Goal: Information Seeking & Learning: Learn about a topic

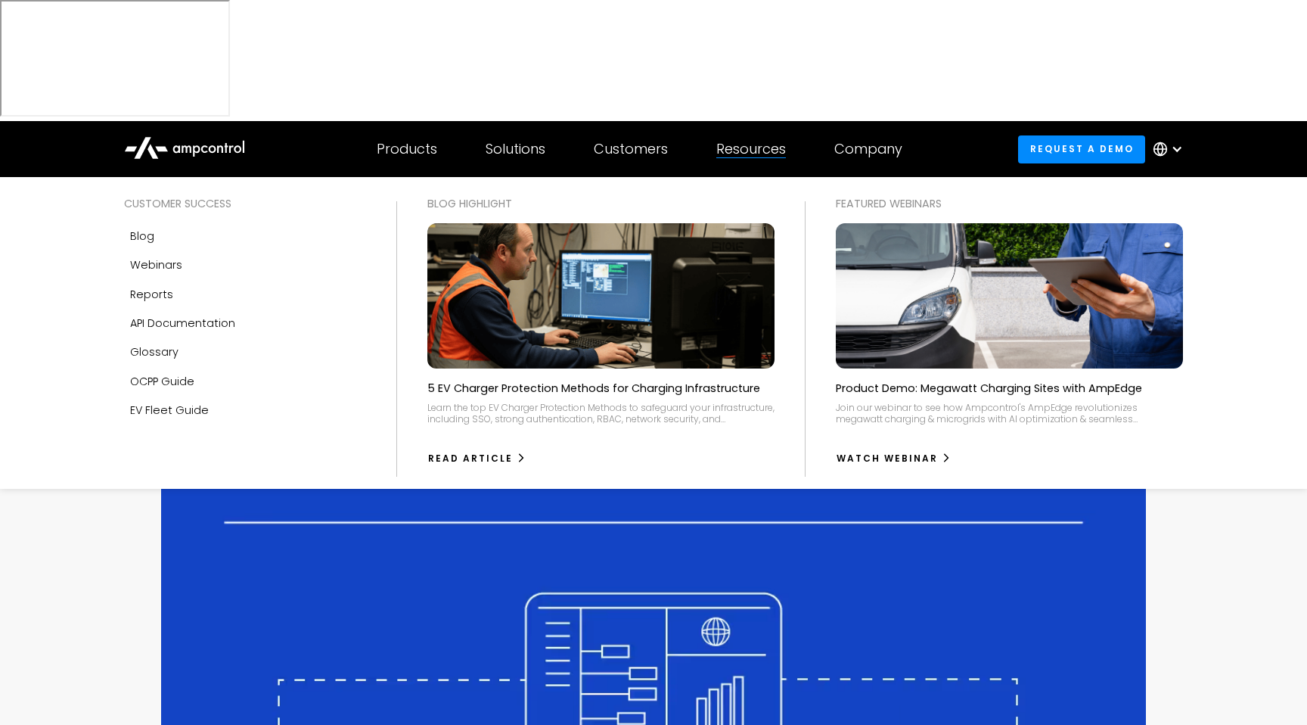
scroll to position [669, 0]
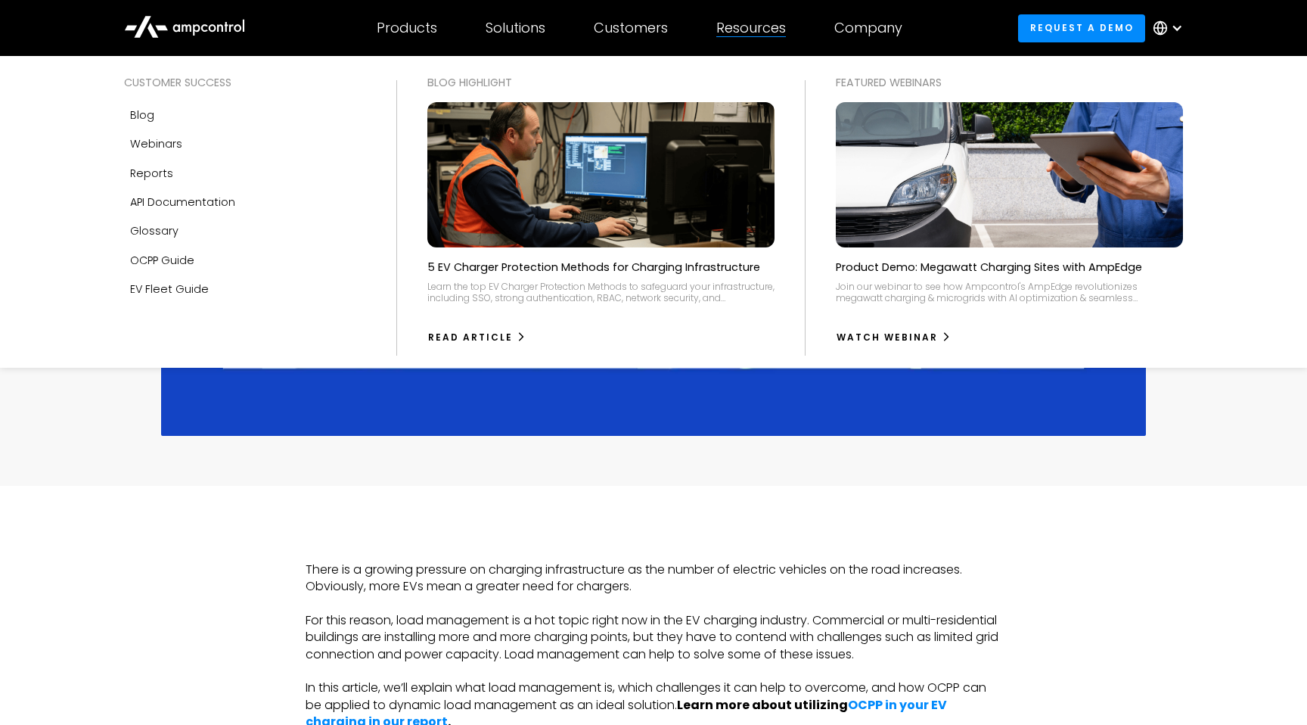
click at [870, 269] on p "Product Demo: Megawatt Charging Sites with AmpEdge" at bounding box center [989, 266] width 306 height 15
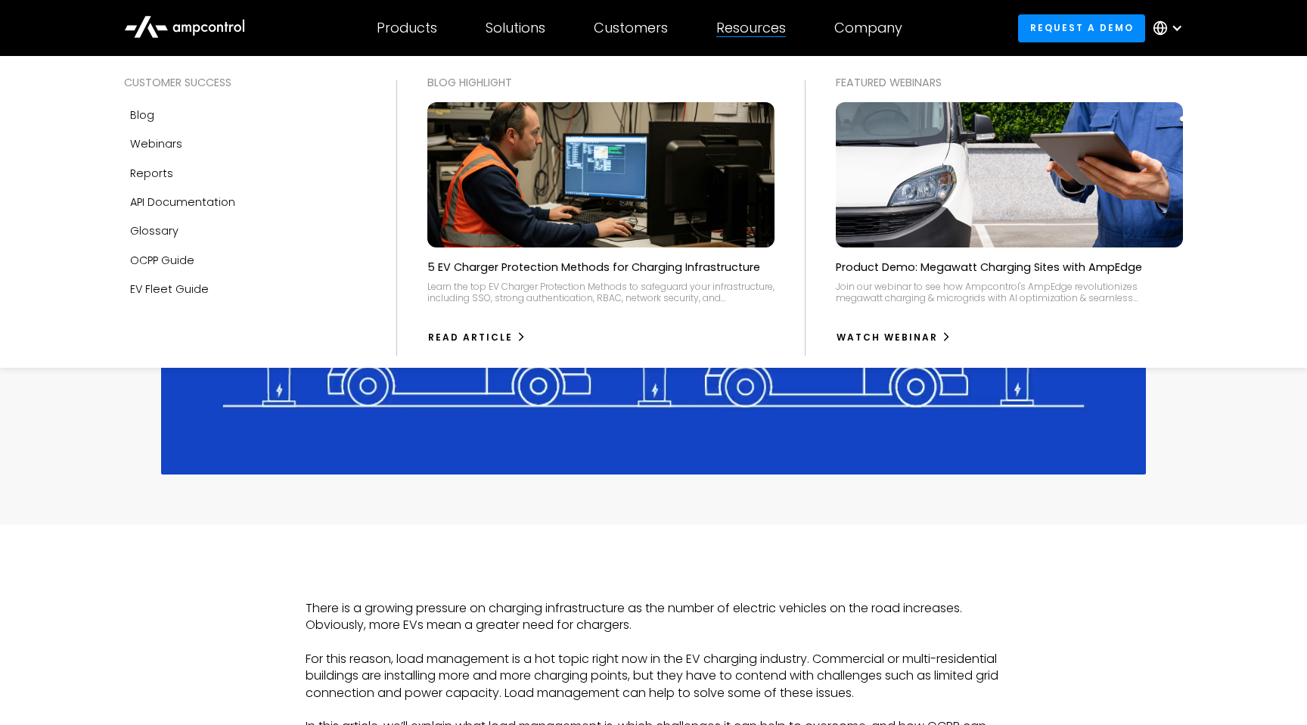
scroll to position [626, 0]
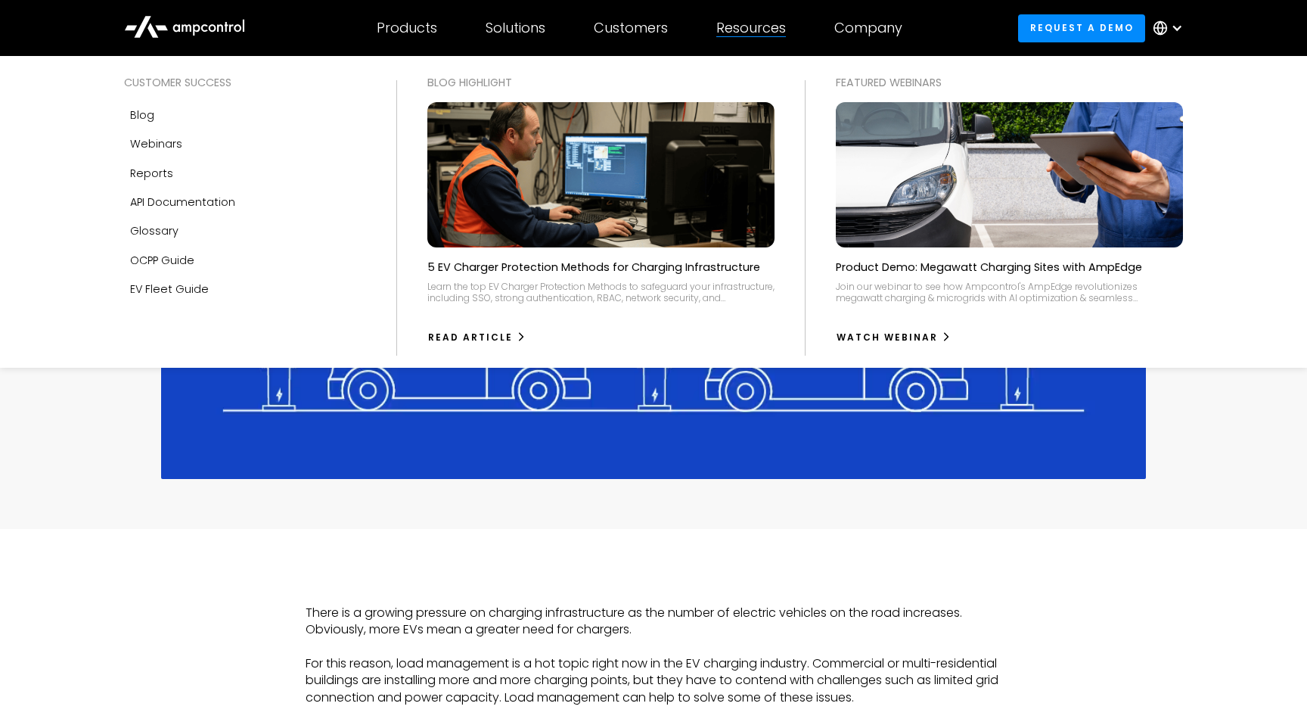
click at [896, 287] on div "Join our webinar to see how Ampcontrol's AmpEdge revolutionizes megawatt chargi…" at bounding box center [1009, 291] width 347 height 23
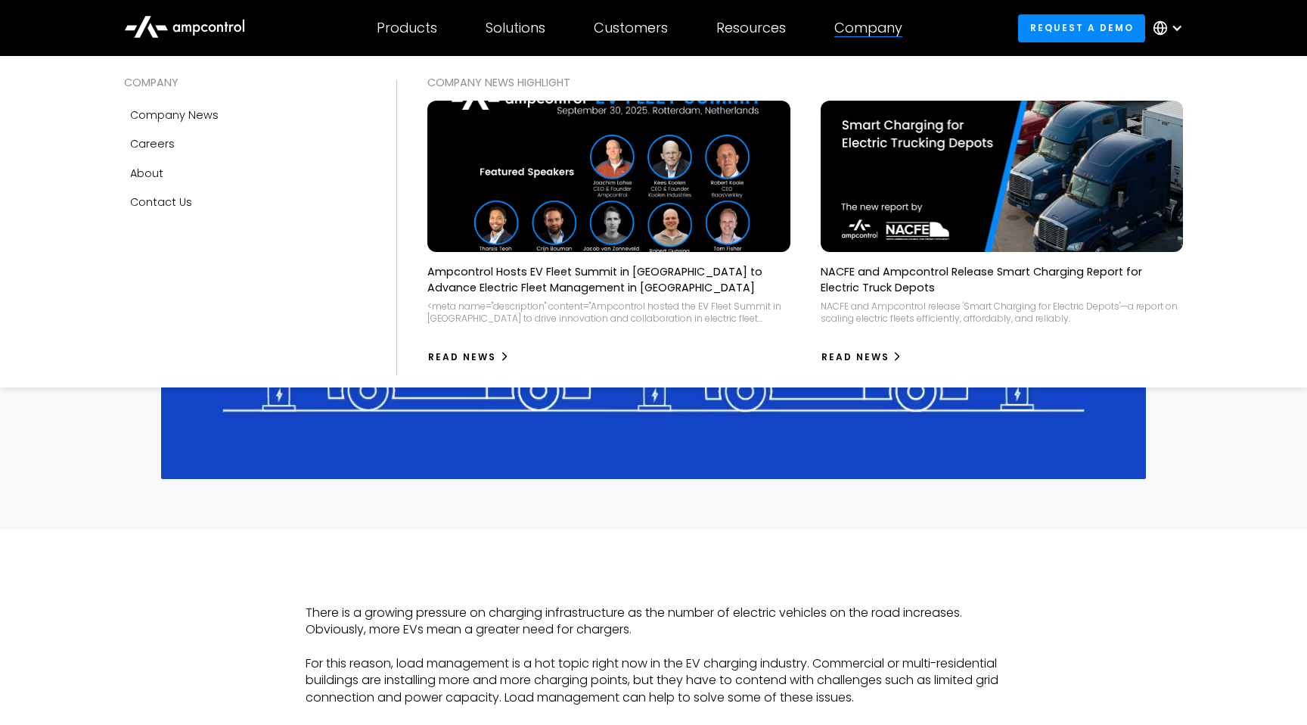
click at [865, 30] on div "Company" at bounding box center [868, 28] width 68 height 17
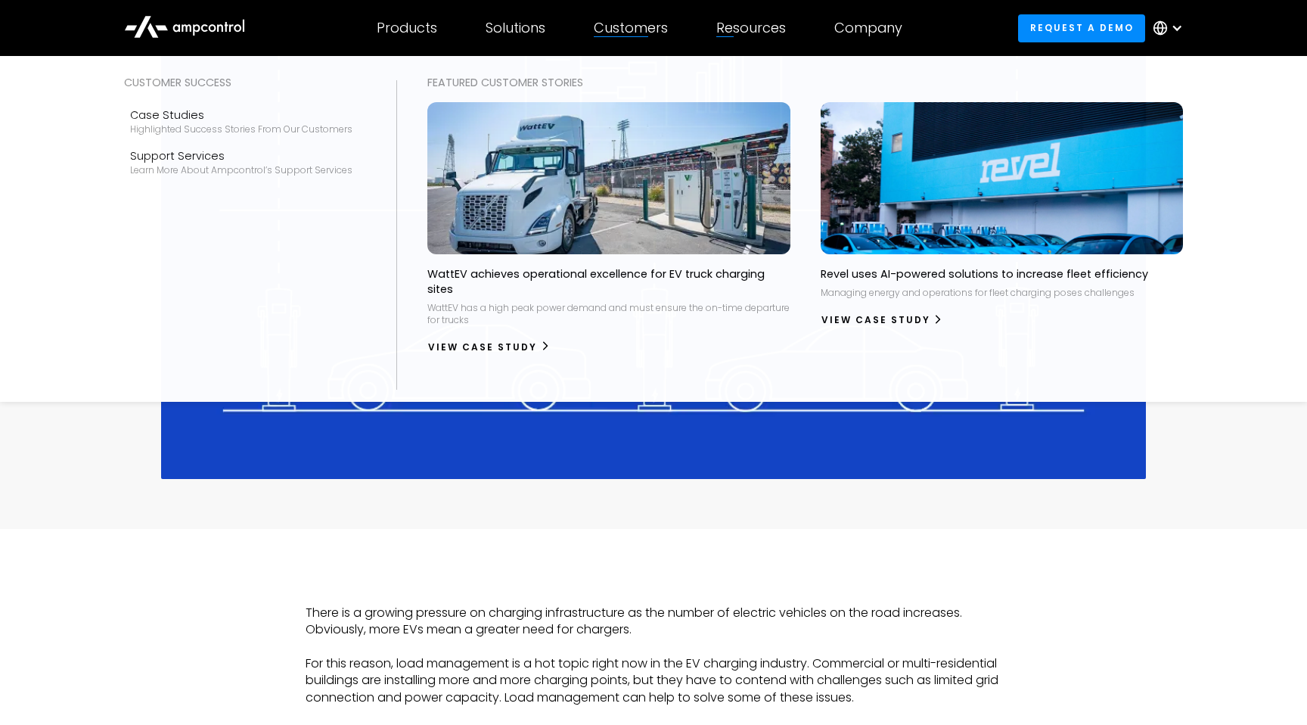
click at [643, 29] on div "Customers" at bounding box center [631, 28] width 74 height 17
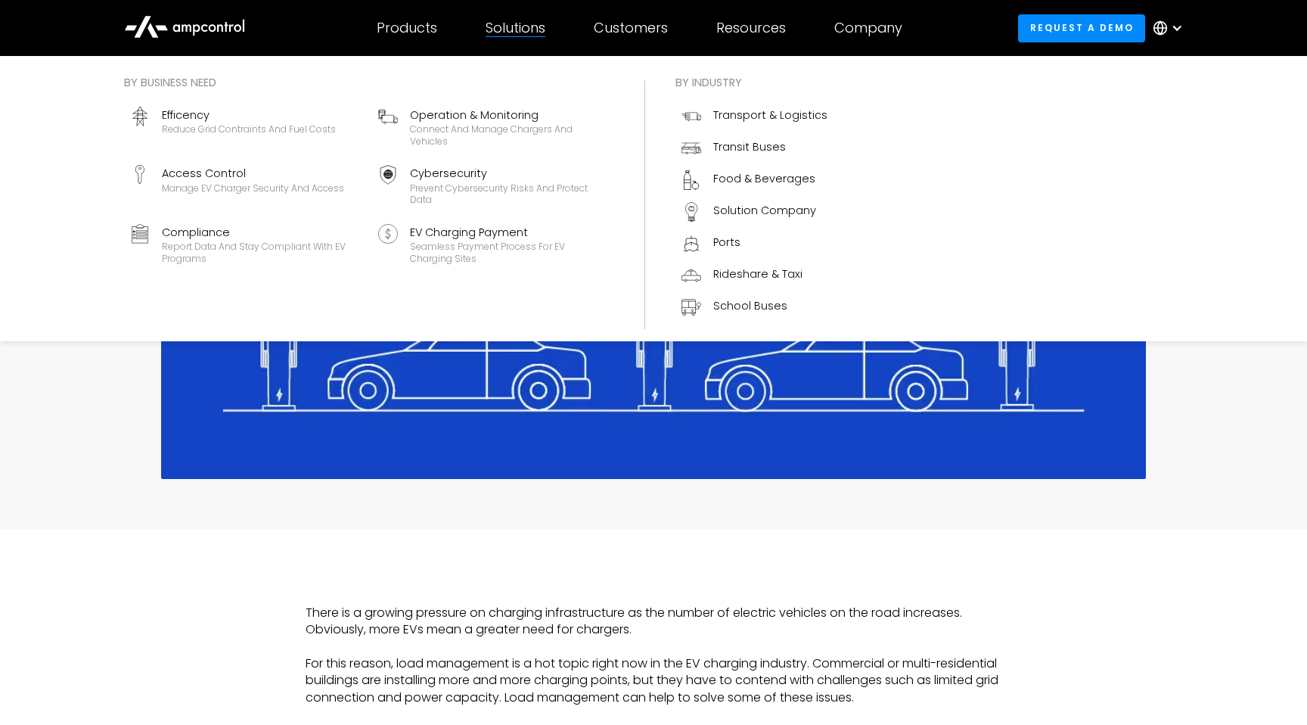
click at [519, 36] on div "Solutions" at bounding box center [516, 28] width 60 height 17
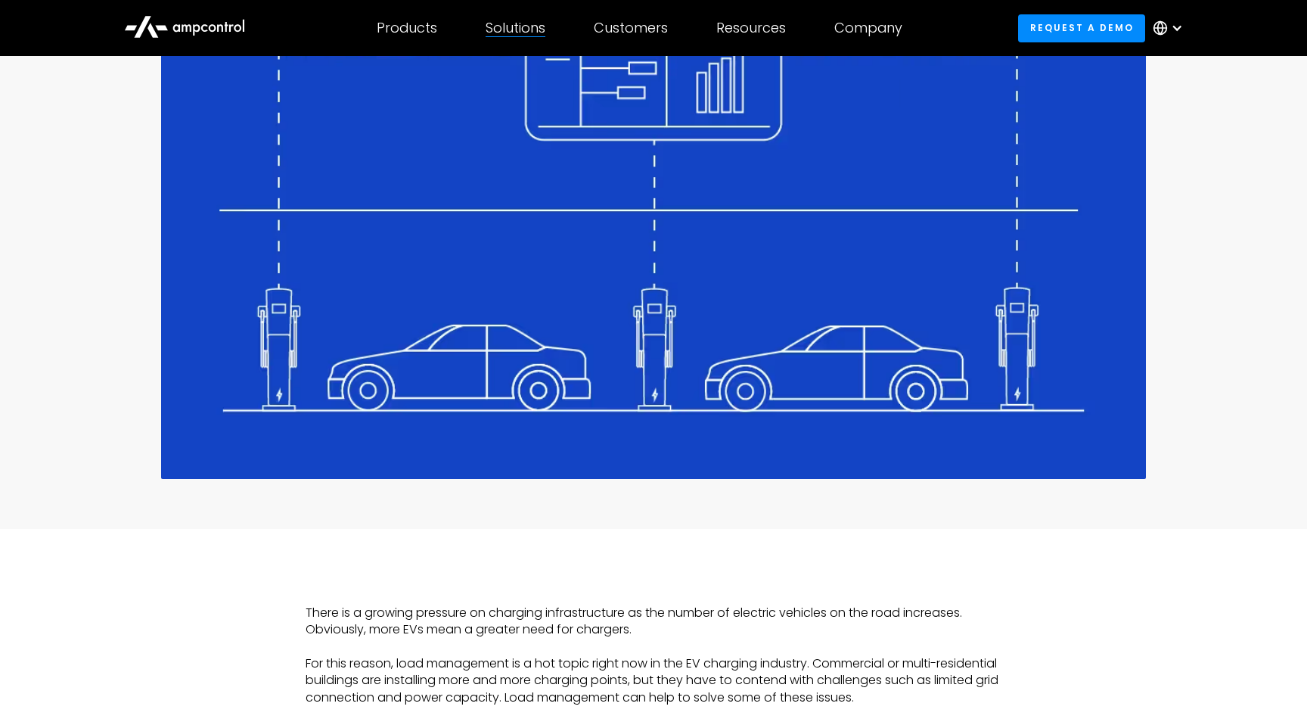
click at [519, 36] on div "Solutions" at bounding box center [516, 28] width 60 height 17
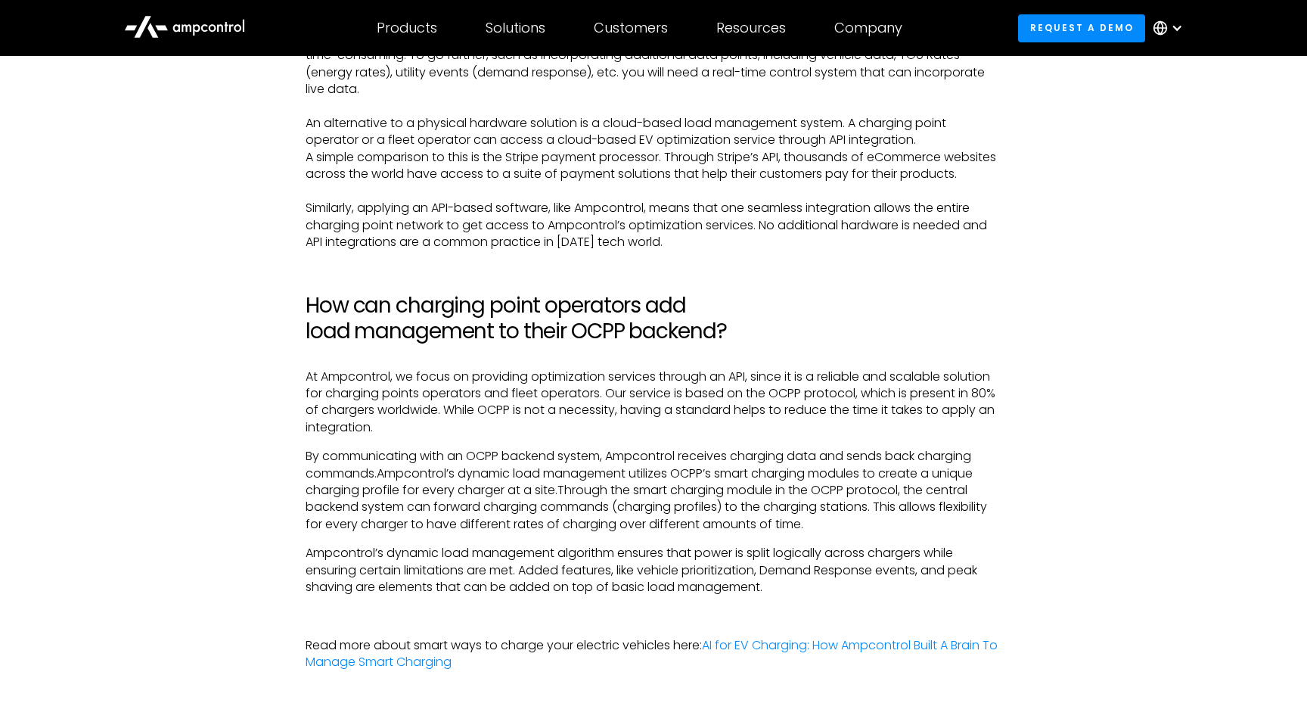
scroll to position [3246, 0]
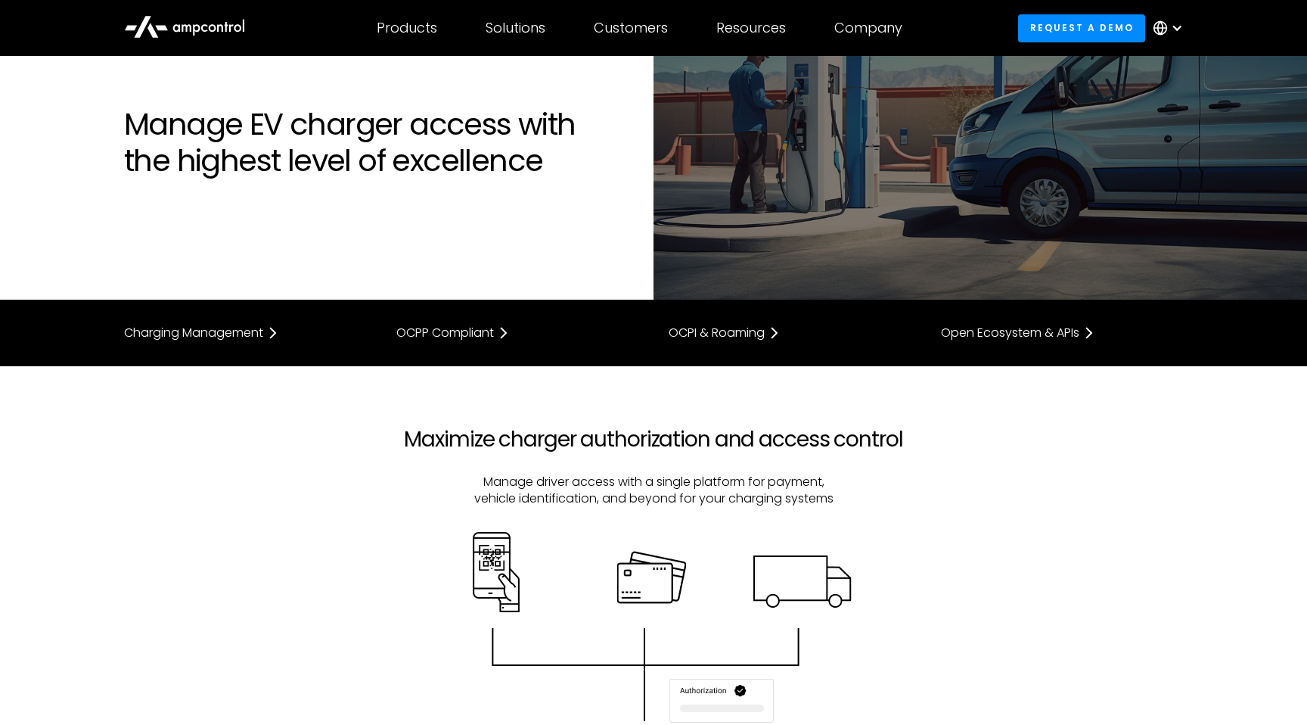
scroll to position [191, 0]
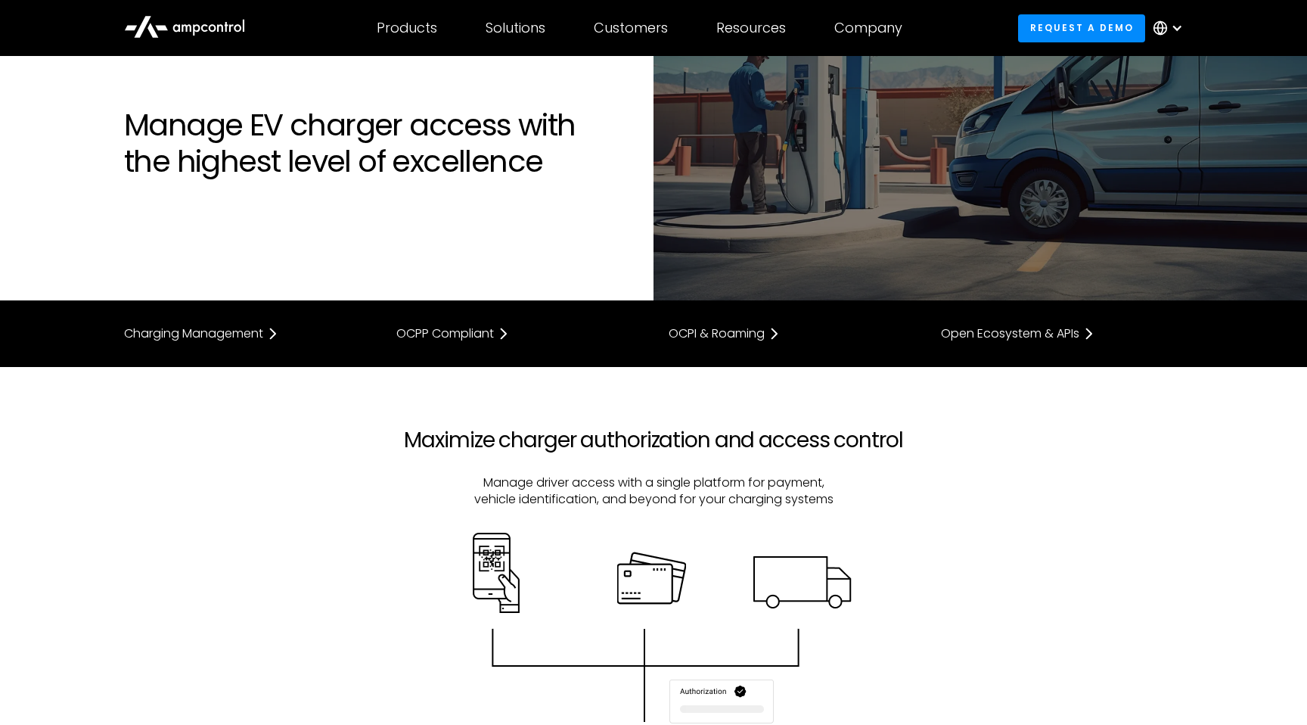
click at [412, 533] on div at bounding box center [653, 683] width 1089 height 300
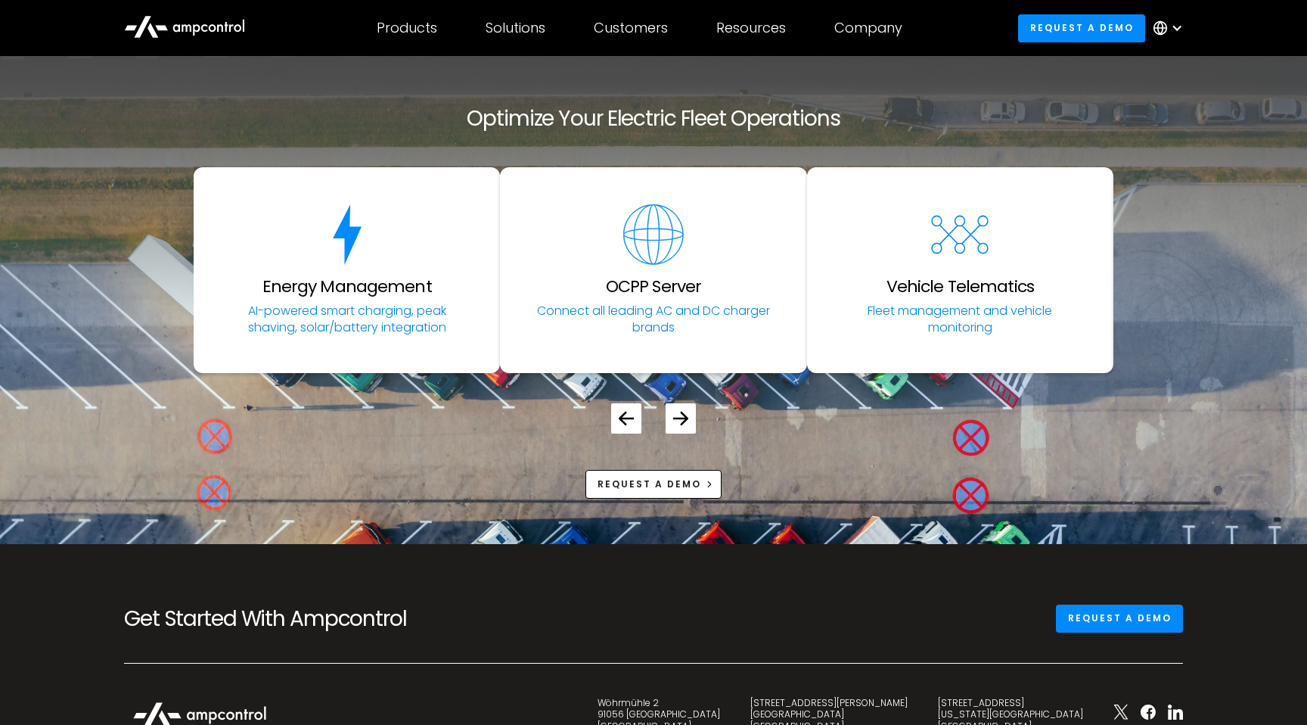
scroll to position [5544, 0]
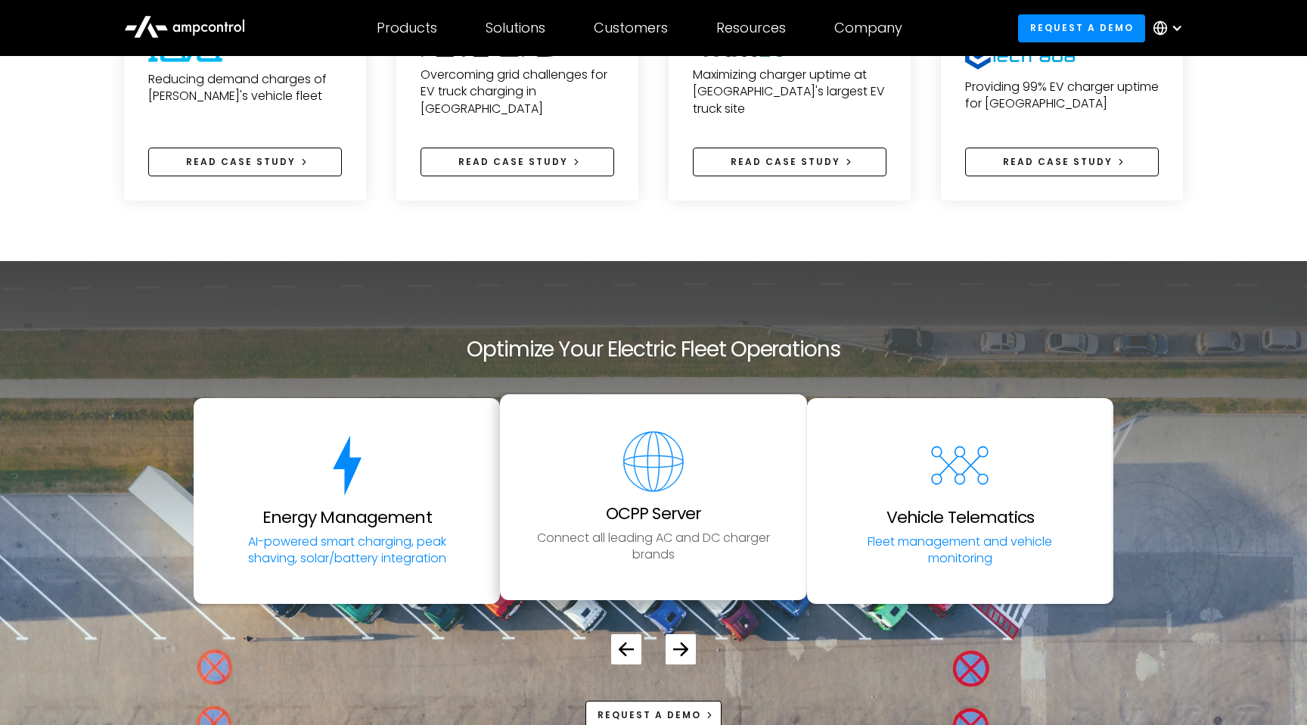
click at [660, 504] on h3 "OCPP Server" at bounding box center [653, 514] width 95 height 20
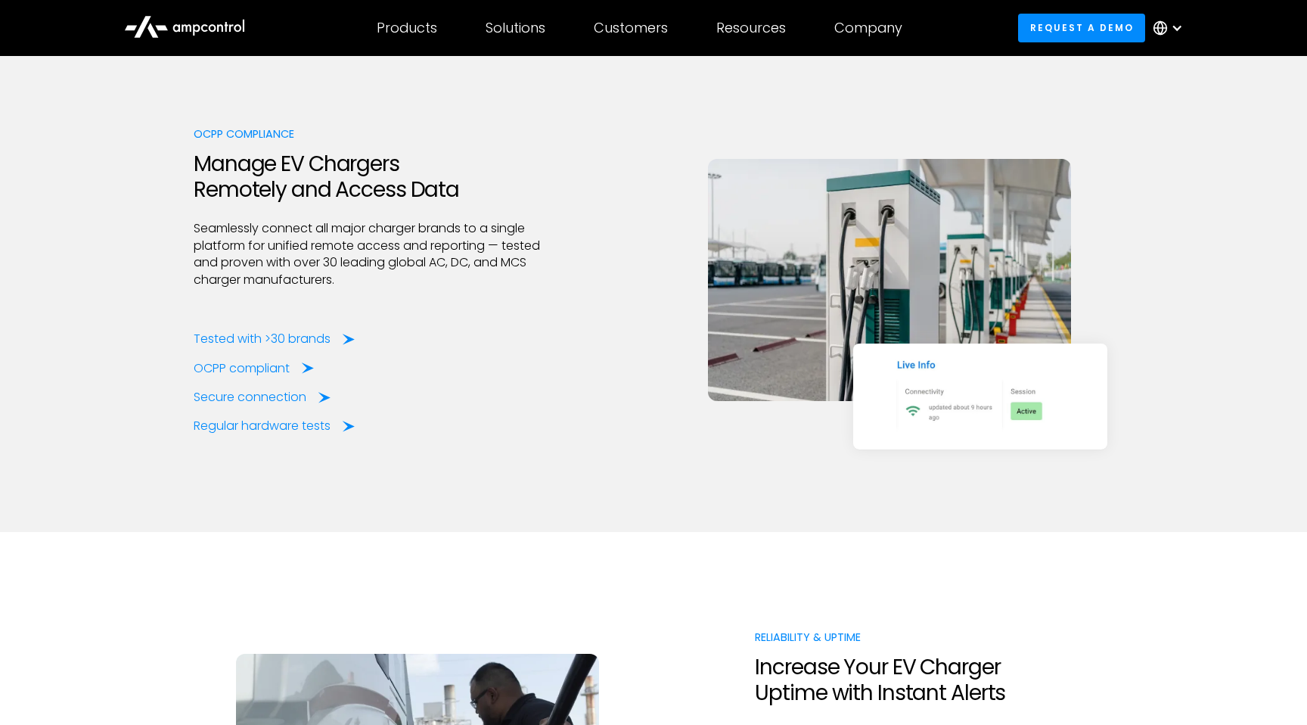
scroll to position [2157, 0]
click at [244, 368] on div "OCPP compliant" at bounding box center [245, 367] width 96 height 17
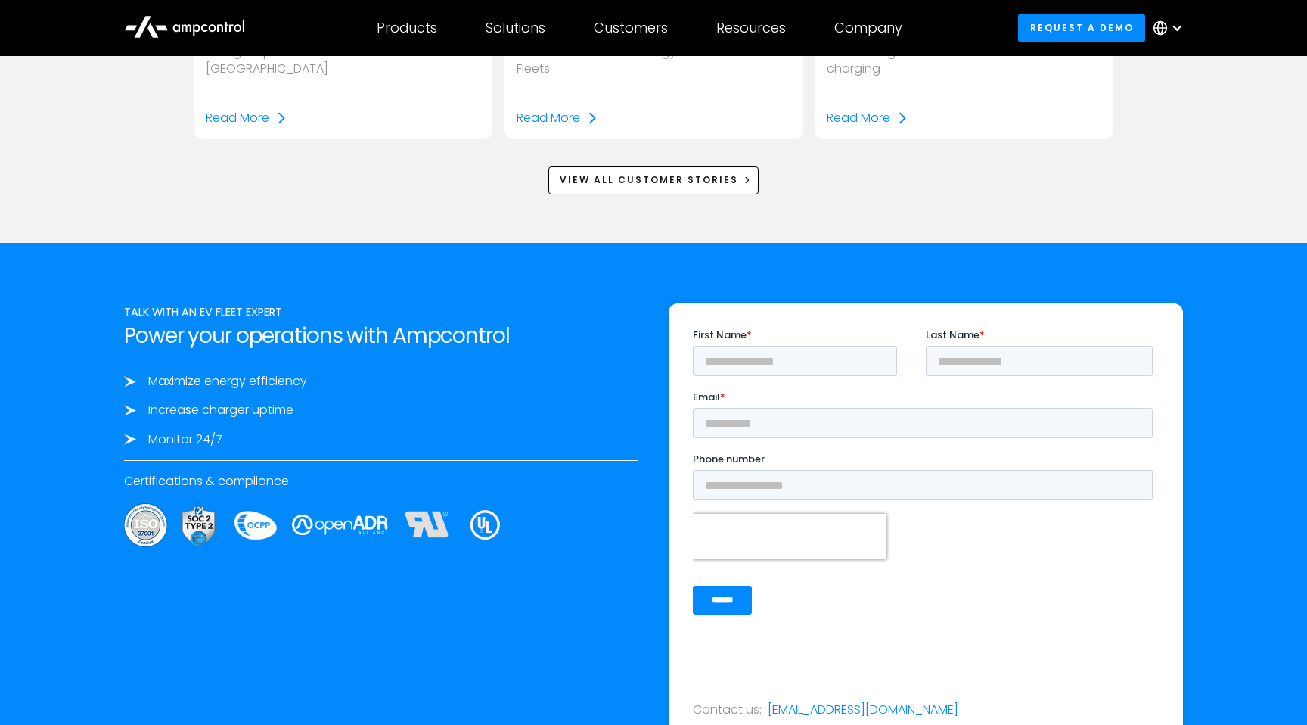
scroll to position [2903, 0]
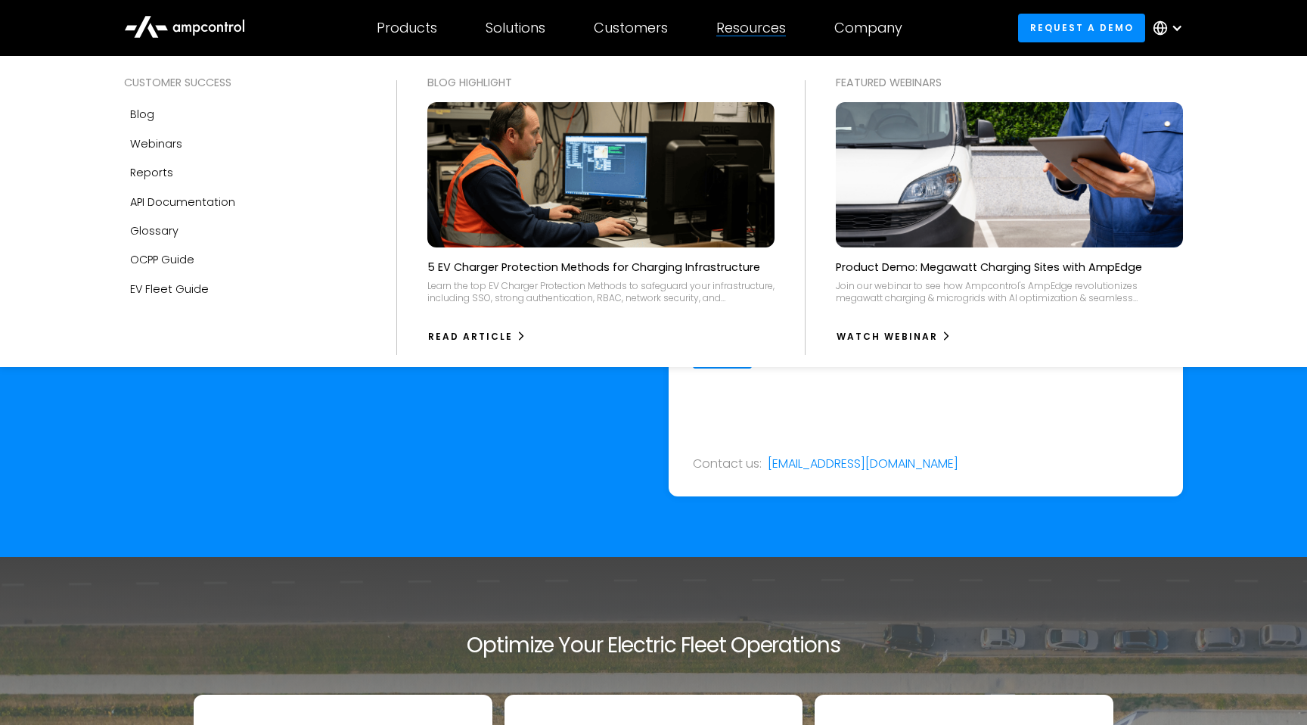
click at [734, 27] on div "Resources" at bounding box center [751, 28] width 70 height 17
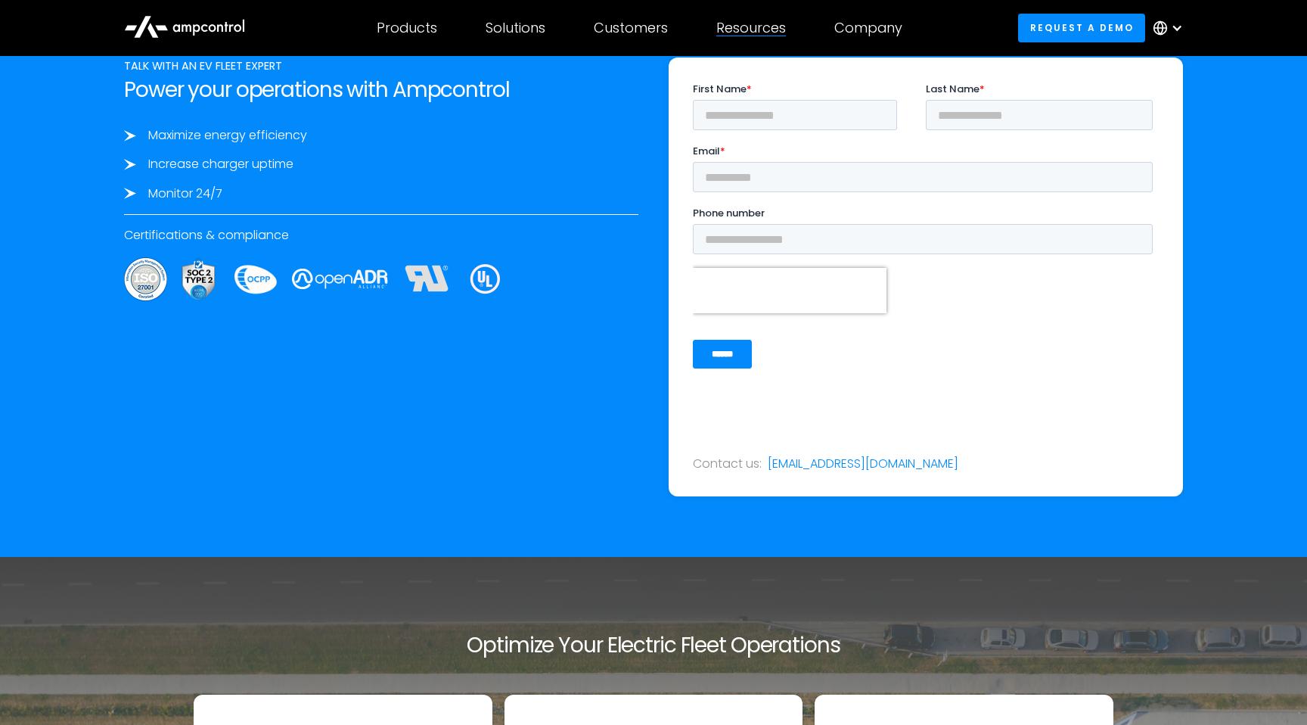
click at [734, 27] on div "Resources" at bounding box center [751, 28] width 70 height 17
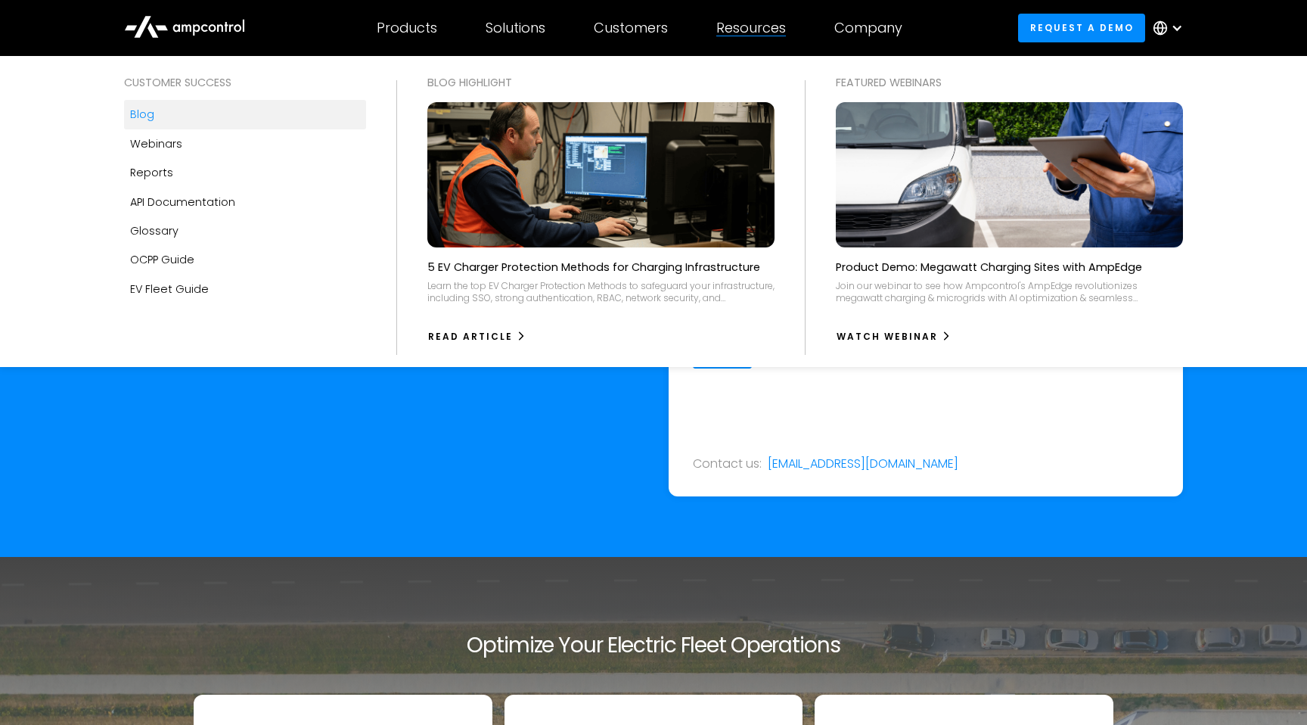
click at [163, 122] on link "Blog" at bounding box center [245, 114] width 242 height 29
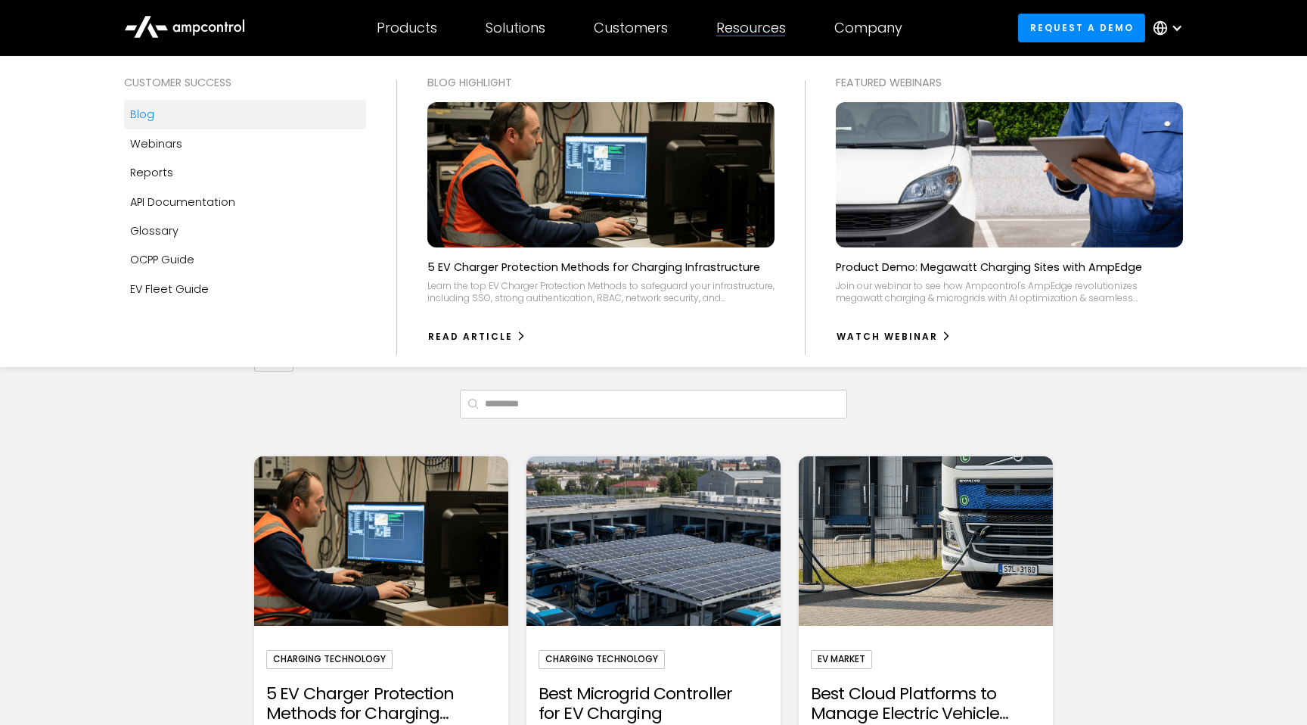
click at [748, 27] on div "Resources" at bounding box center [751, 28] width 70 height 17
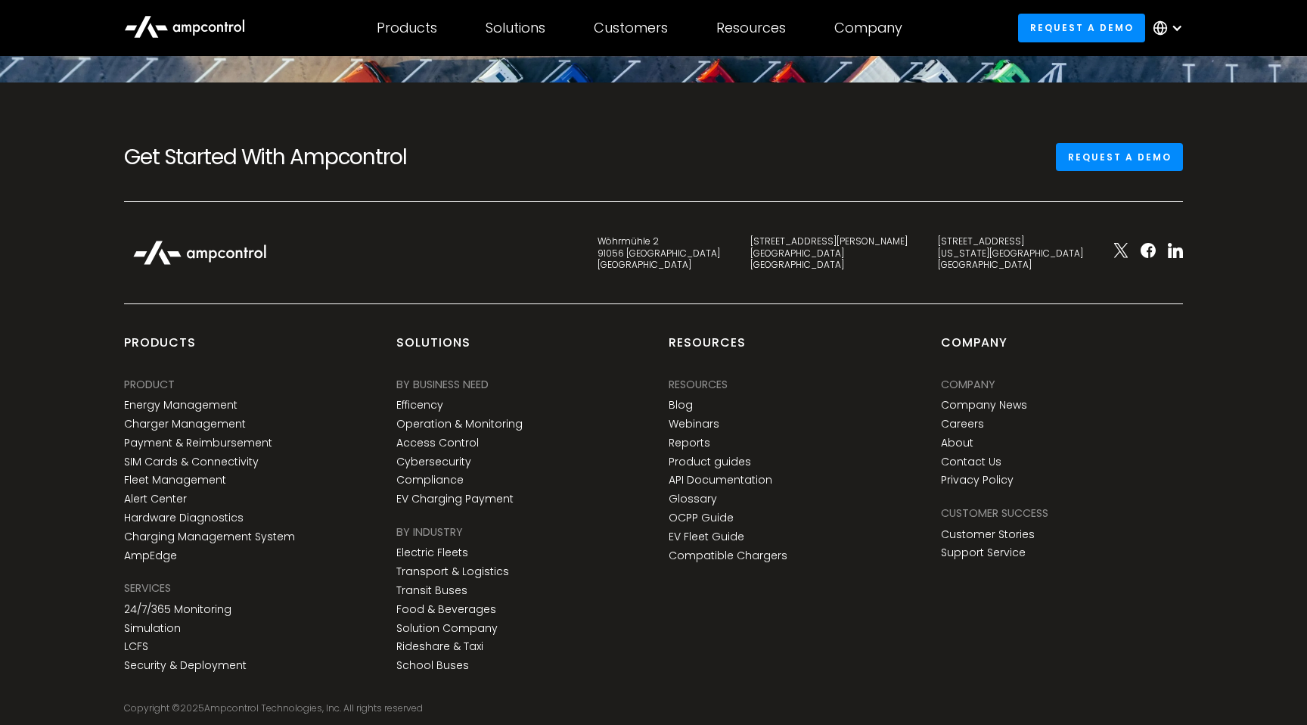
scroll to position [5712, 0]
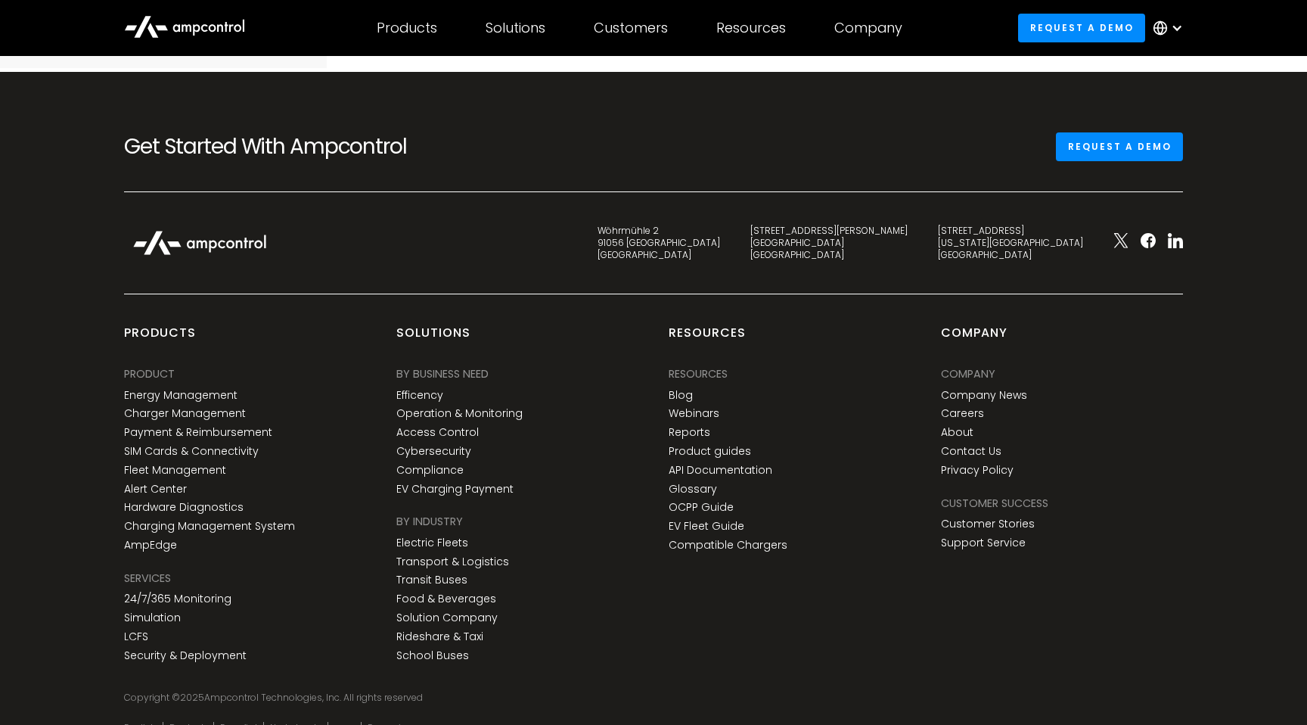
scroll to position [639, 0]
